Goal: Find specific page/section: Find specific page/section

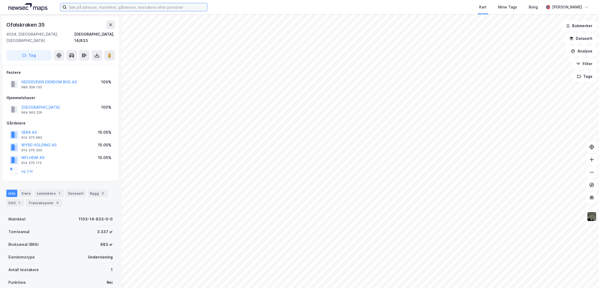
click at [104, 6] on input at bounding box center [137, 7] width 141 height 8
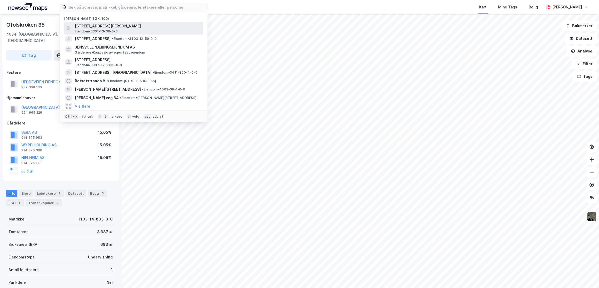
click at [111, 27] on span "[STREET_ADDRESS][PERSON_NAME]" at bounding box center [138, 26] width 126 height 6
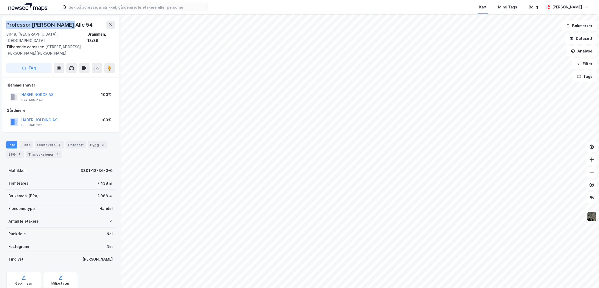
drag, startPoint x: 8, startPoint y: 25, endPoint x: 84, endPoint y: 28, distance: 76.2
click at [84, 28] on div "Professor [PERSON_NAME] Alle 54" at bounding box center [60, 25] width 109 height 8
copy div "Professor [PERSON_NAME] Alle 54"
click at [592, 219] on img at bounding box center [592, 216] width 10 height 10
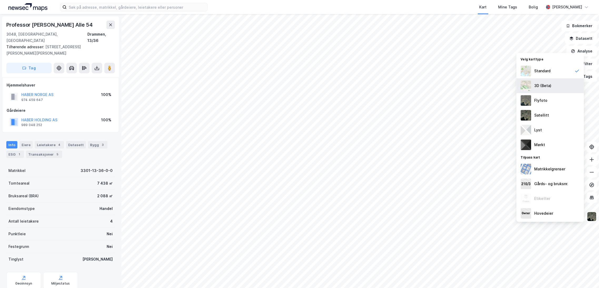
click at [553, 84] on div "3D (Beta)" at bounding box center [550, 85] width 67 height 15
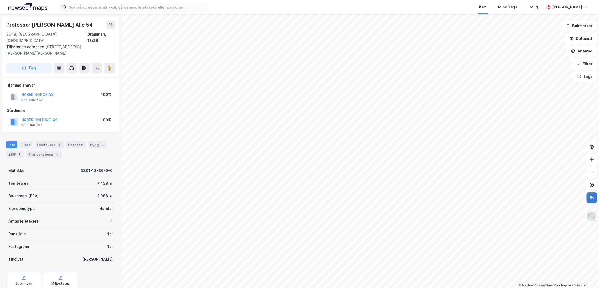
click at [594, 198] on icon at bounding box center [591, 197] width 5 height 5
click at [592, 217] on img at bounding box center [592, 216] width 10 height 10
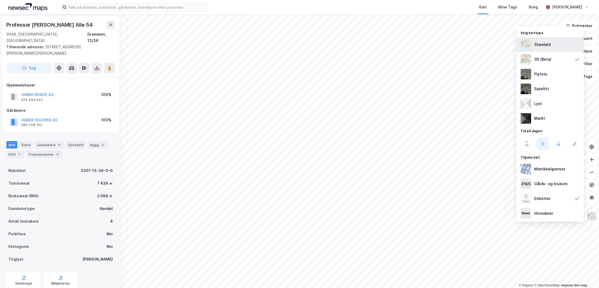
click at [551, 47] on div "Standard" at bounding box center [550, 44] width 67 height 15
